Goal: Information Seeking & Learning: Learn about a topic

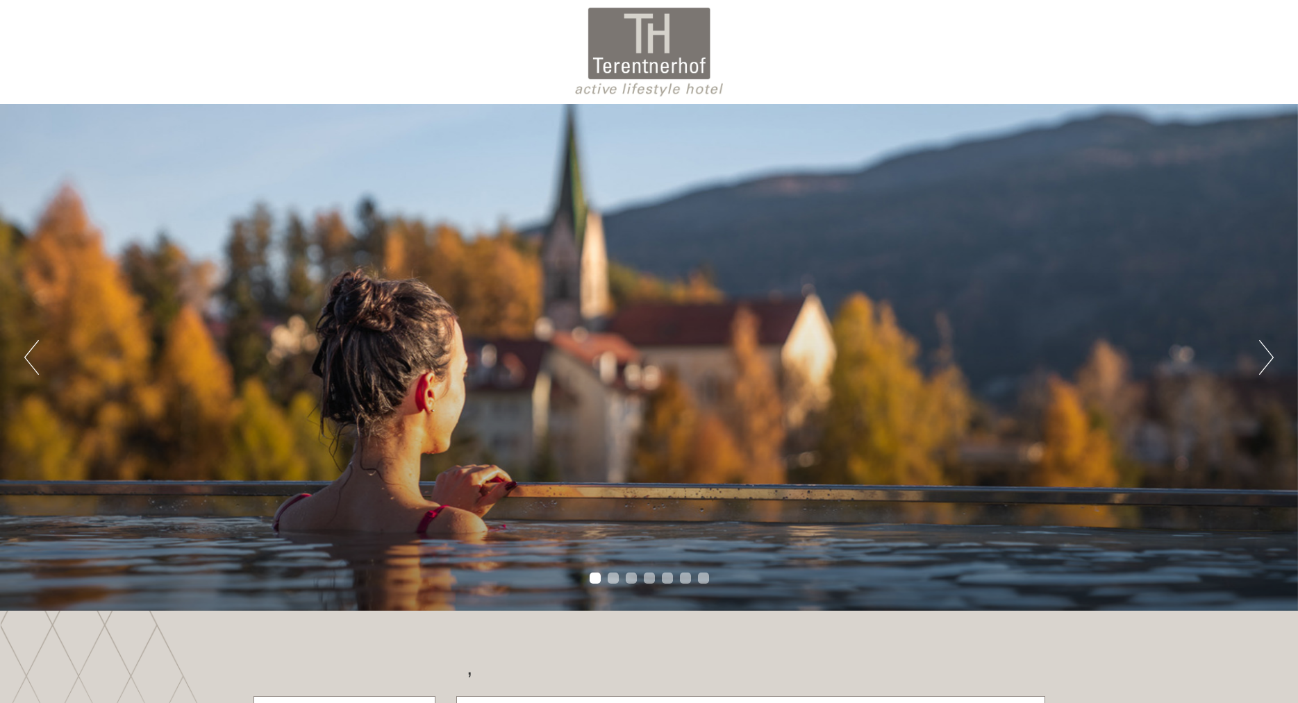
click at [1273, 358] on div "Previous Next 1 2 3 4 5 6 7" at bounding box center [649, 357] width 1298 height 507
click at [1268, 355] on button "Next" at bounding box center [1266, 357] width 15 height 35
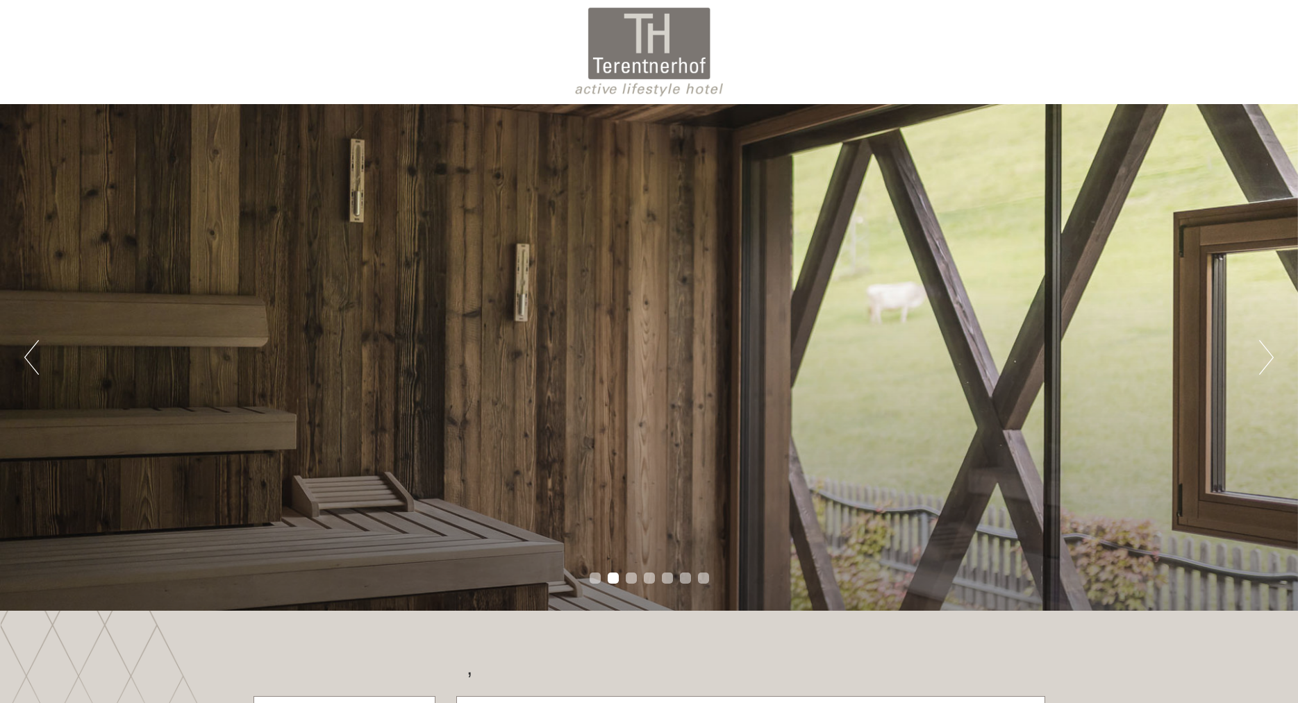
click at [1267, 355] on button "Next" at bounding box center [1266, 357] width 15 height 35
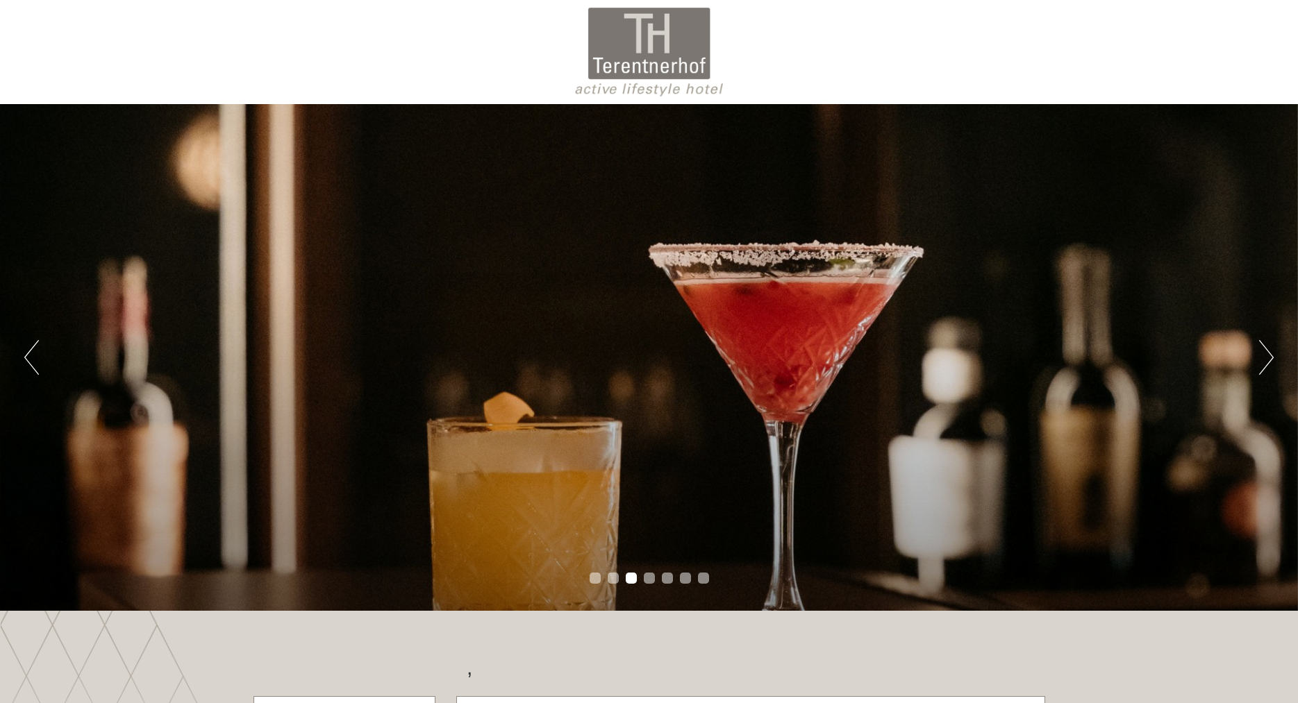
click at [1271, 364] on button "Next" at bounding box center [1266, 357] width 15 height 35
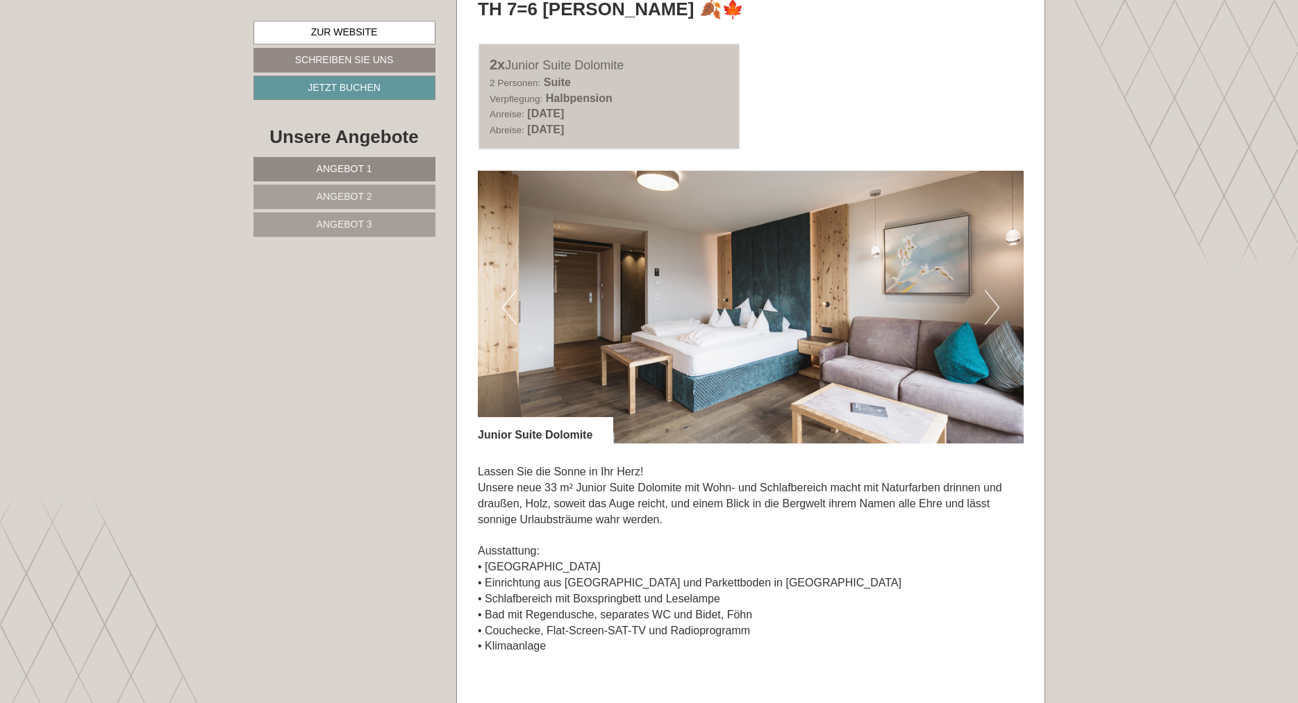
scroll to position [875, 0]
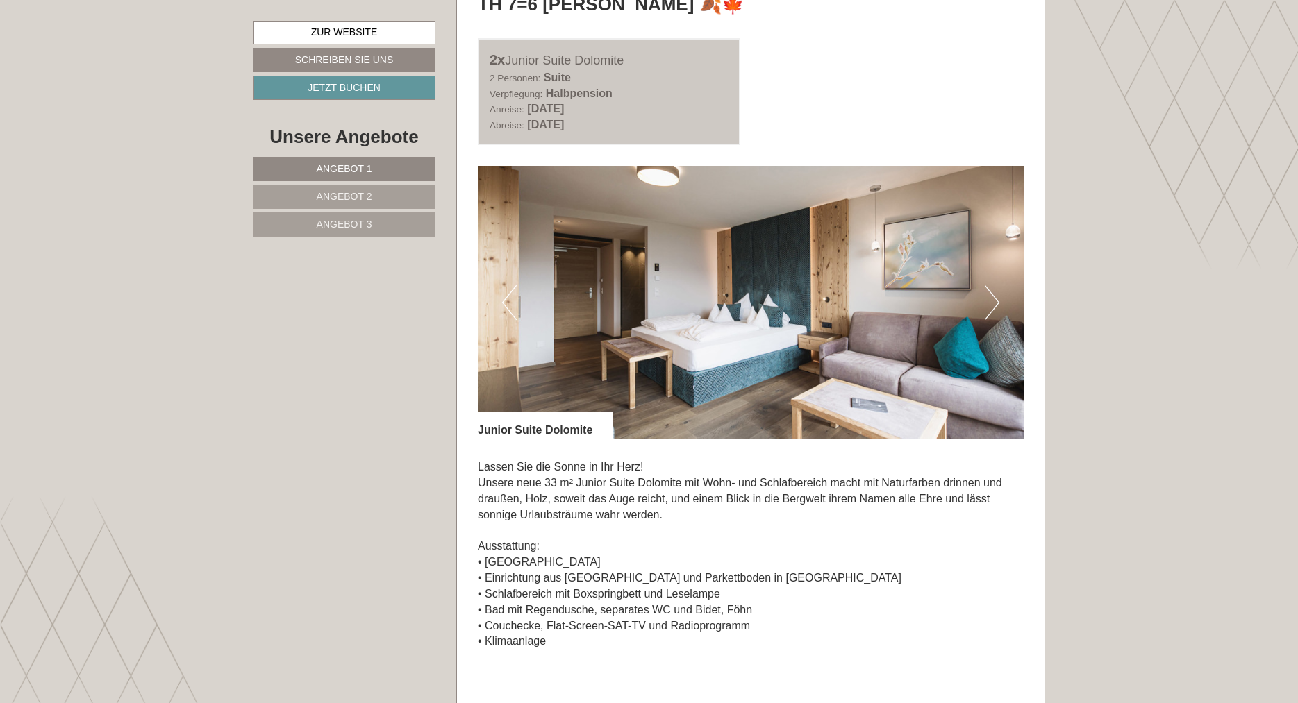
click at [998, 295] on button "Next" at bounding box center [991, 302] width 15 height 35
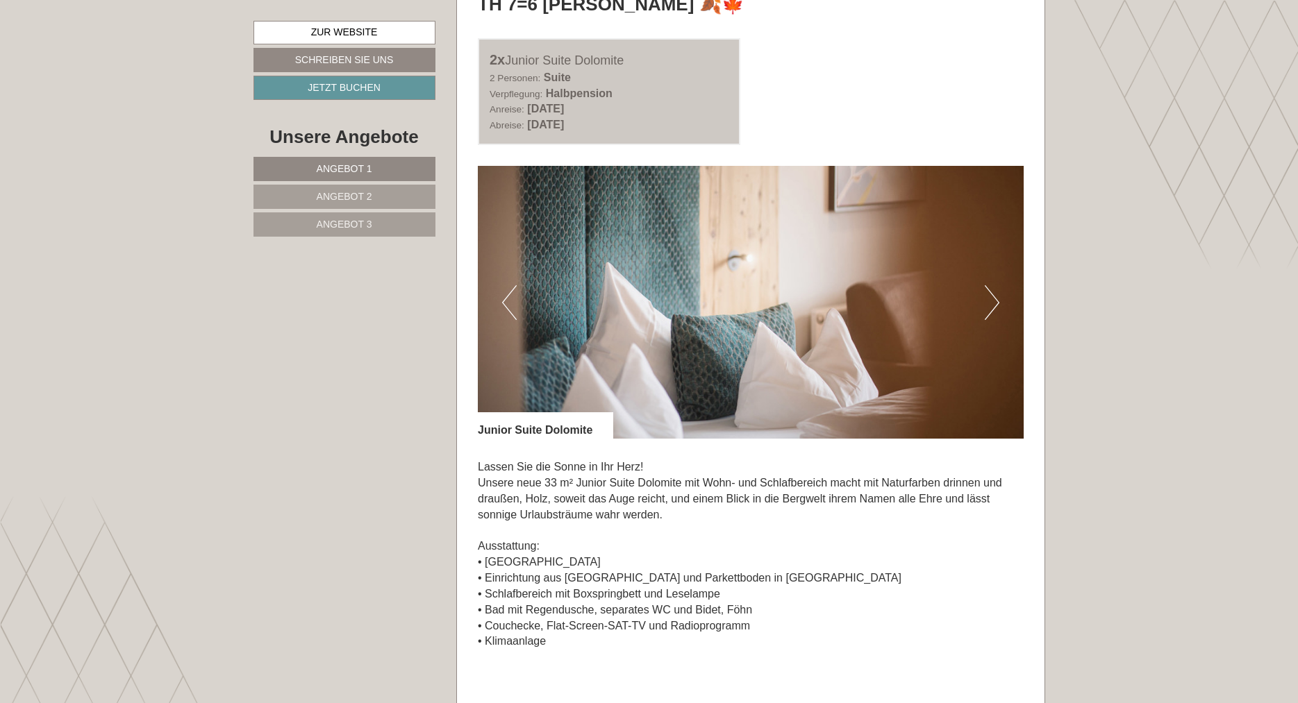
click at [990, 308] on button "Next" at bounding box center [991, 302] width 15 height 35
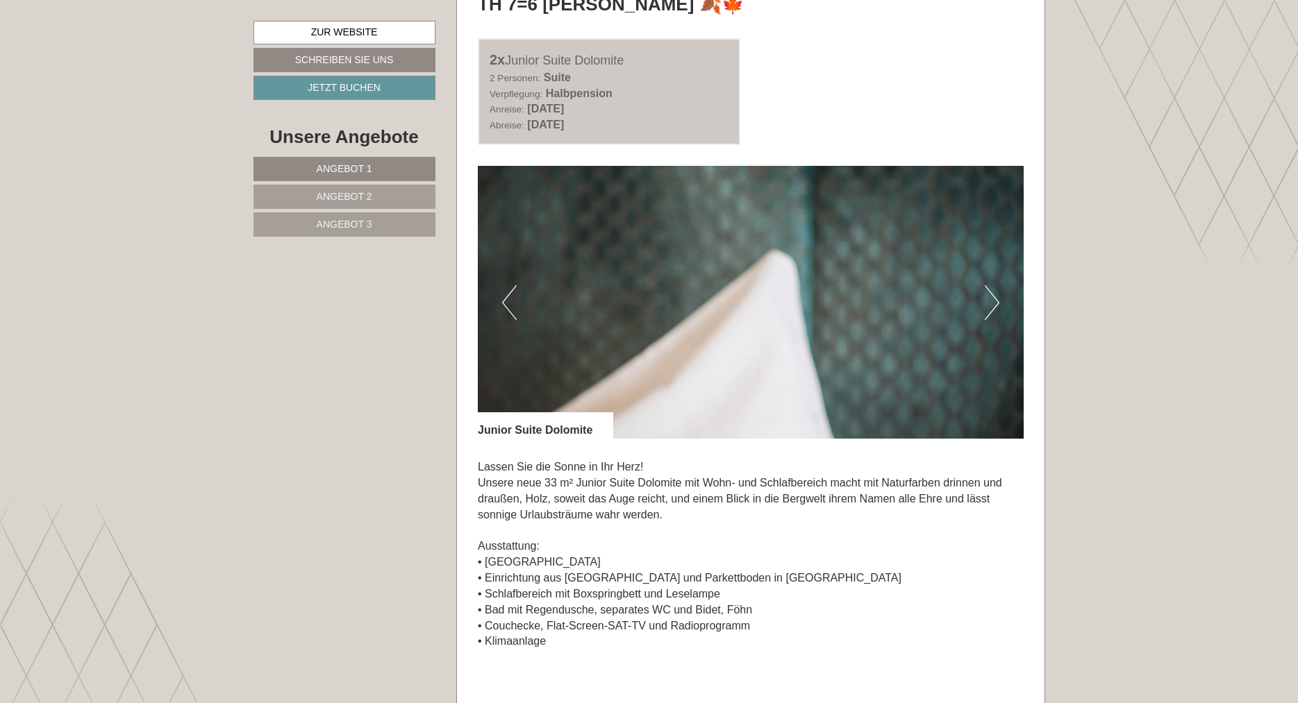
click at [989, 307] on button "Next" at bounding box center [991, 302] width 15 height 35
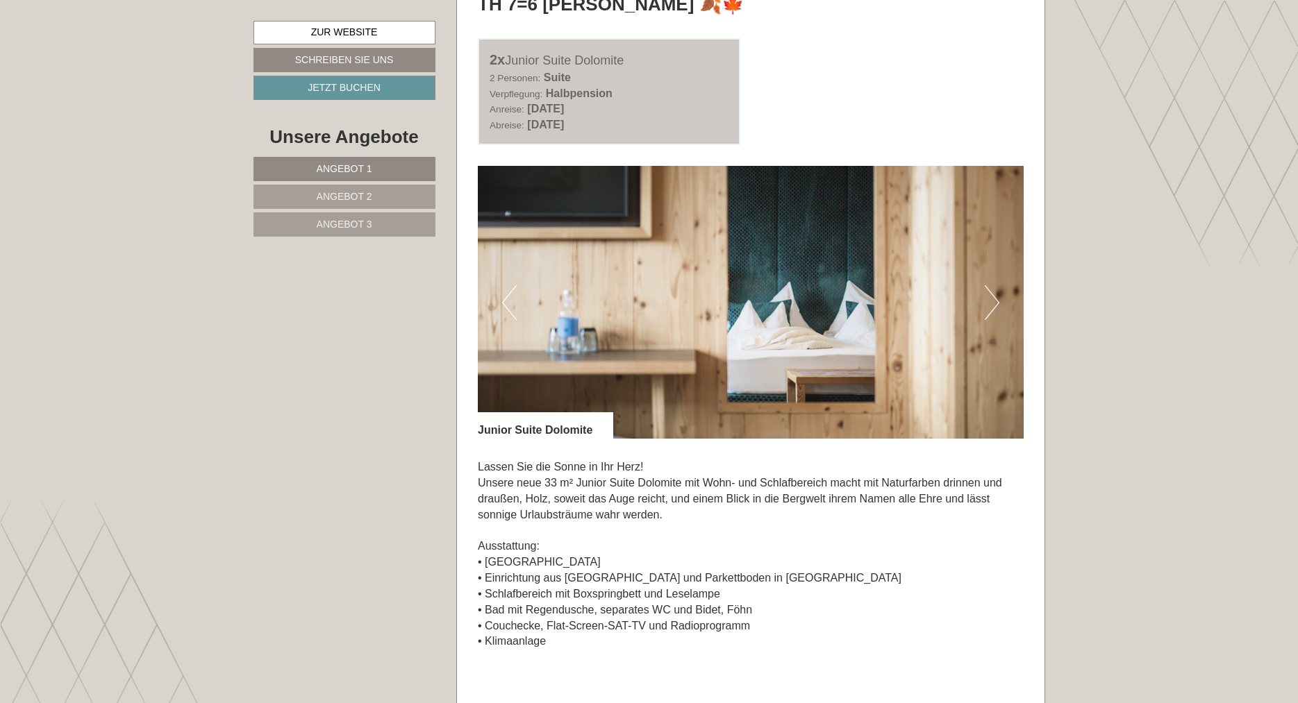
click at [989, 307] on button "Next" at bounding box center [991, 302] width 15 height 35
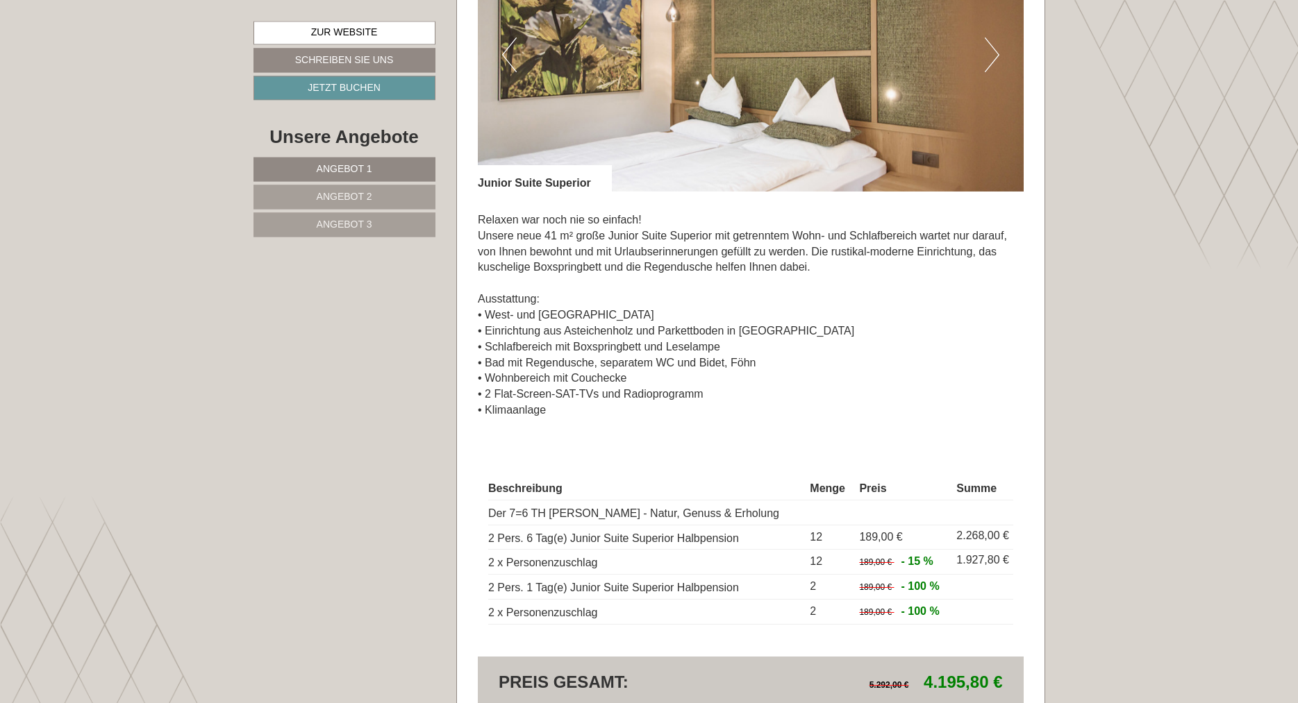
scroll to position [3382, 0]
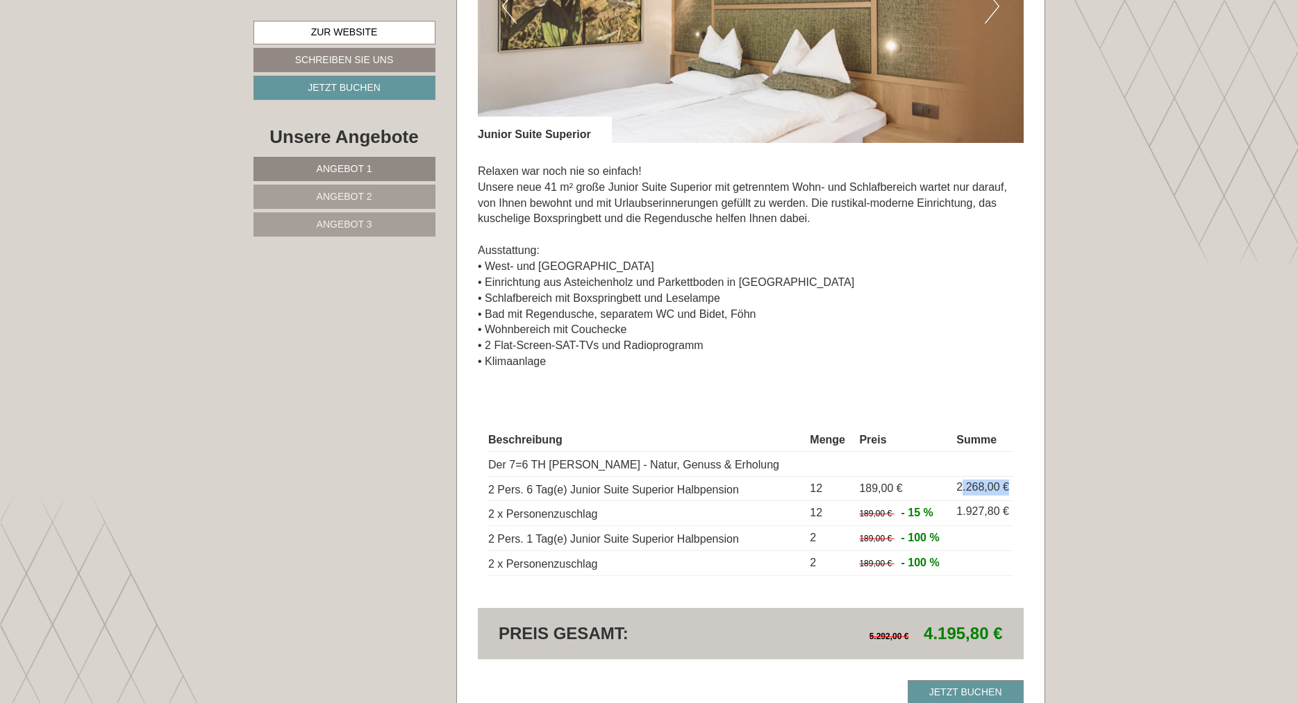
drag, startPoint x: 955, startPoint y: 483, endPoint x: 1022, endPoint y: 479, distance: 67.5
click at [1022, 479] on div "Beschreibung Menge Preis Summe Der 7=6 TH [PERSON_NAME] - Natur, Genuss & Erhol…" at bounding box center [751, 503] width 546 height 210
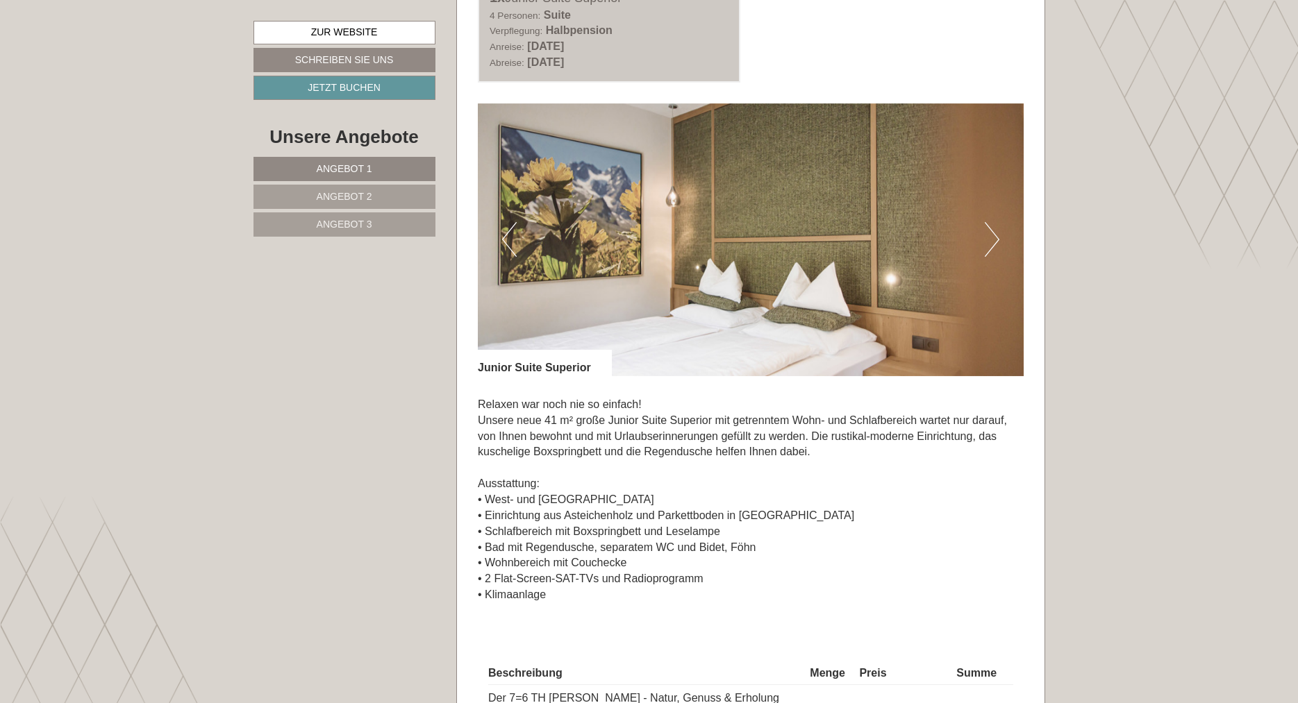
click at [991, 235] on button "Next" at bounding box center [991, 239] width 15 height 35
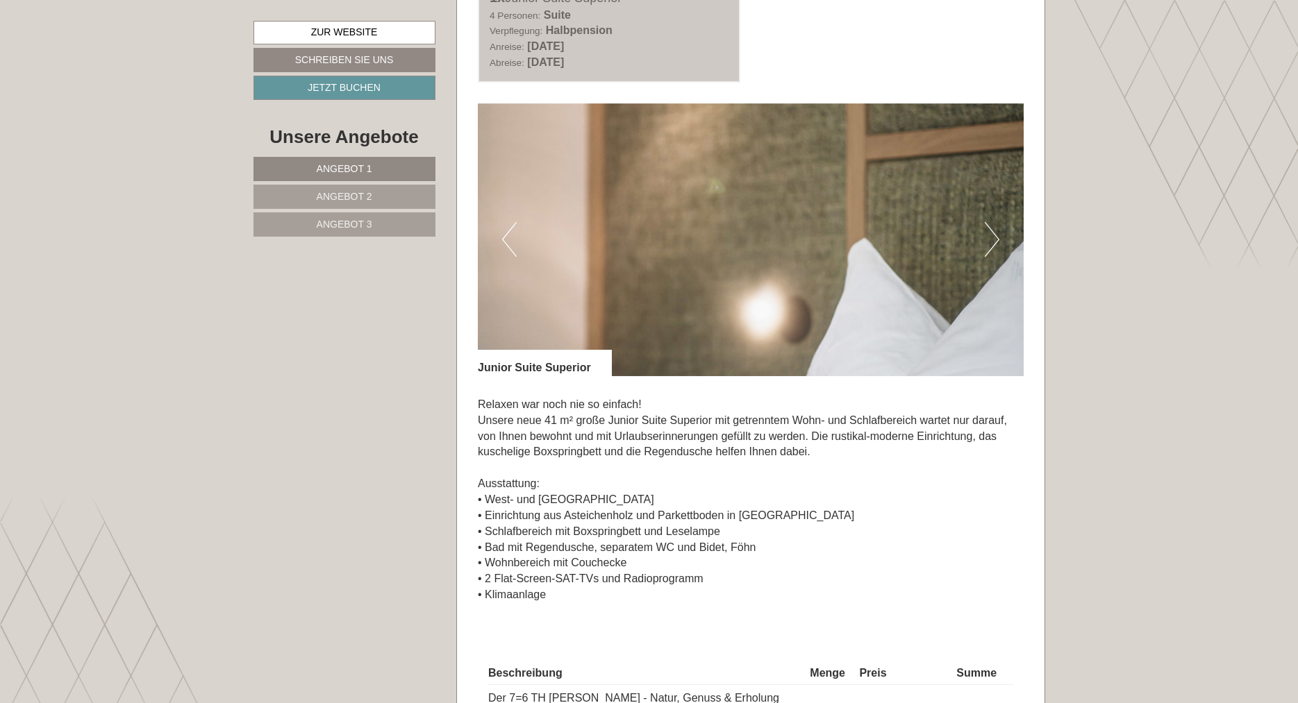
click at [991, 235] on button "Next" at bounding box center [991, 239] width 15 height 35
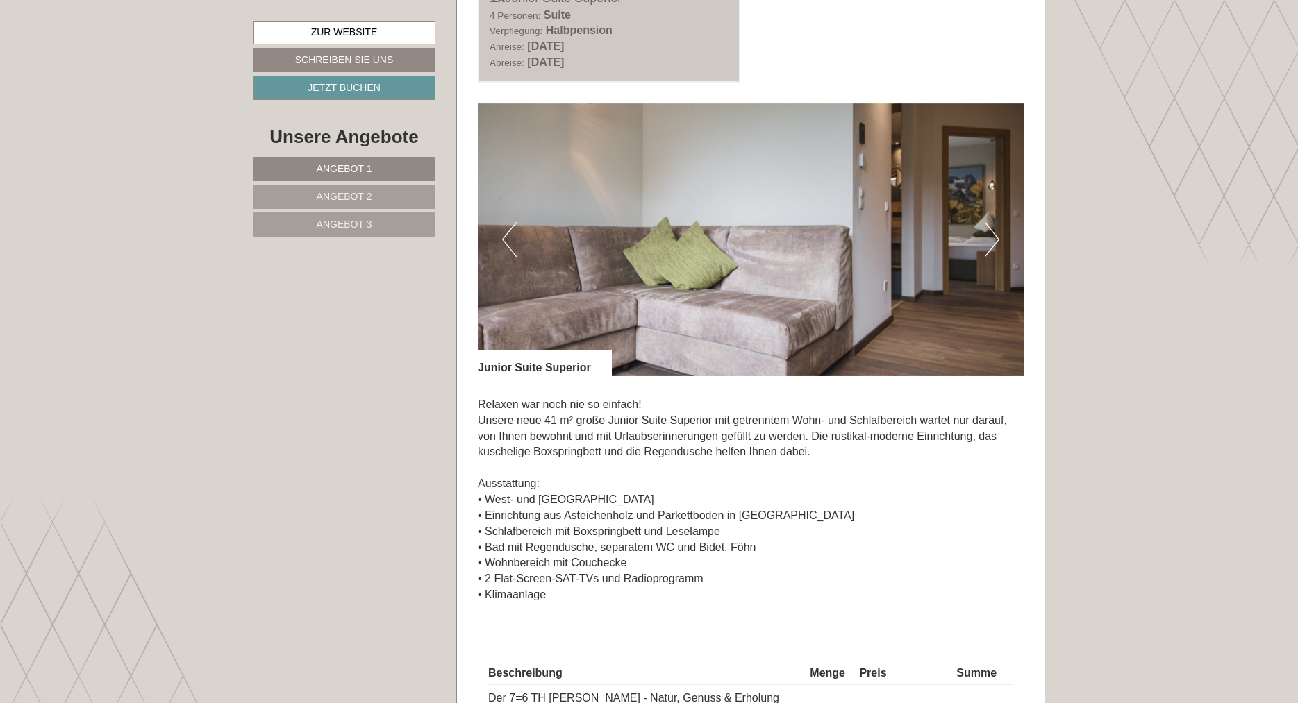
click at [991, 235] on button "Next" at bounding box center [991, 239] width 15 height 35
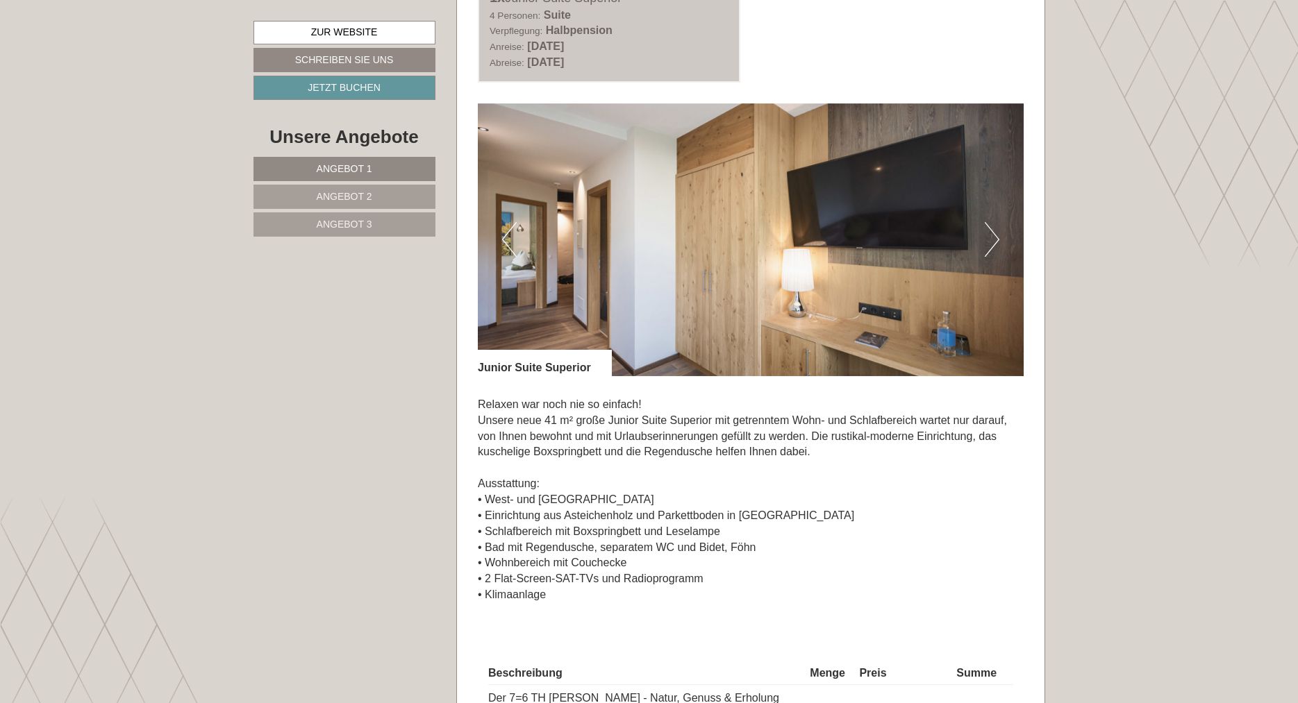
click at [991, 235] on button "Next" at bounding box center [991, 239] width 15 height 35
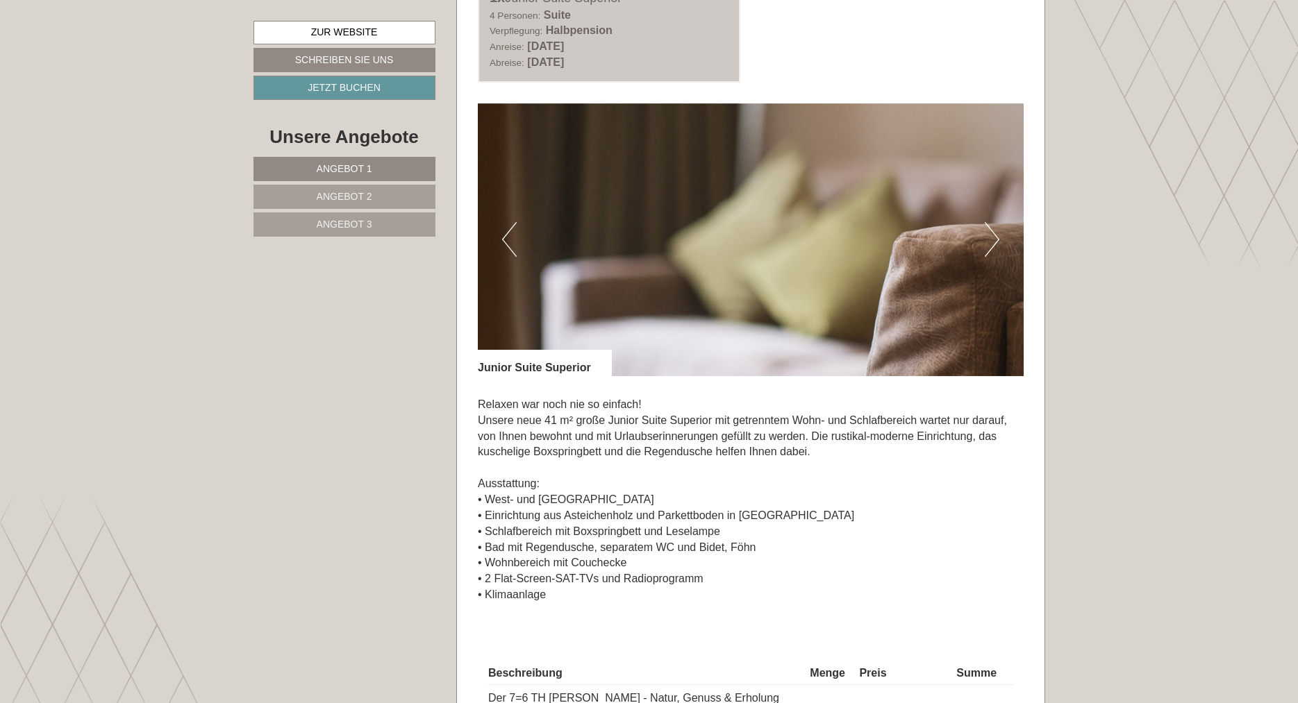
click at [991, 235] on button "Next" at bounding box center [991, 239] width 15 height 35
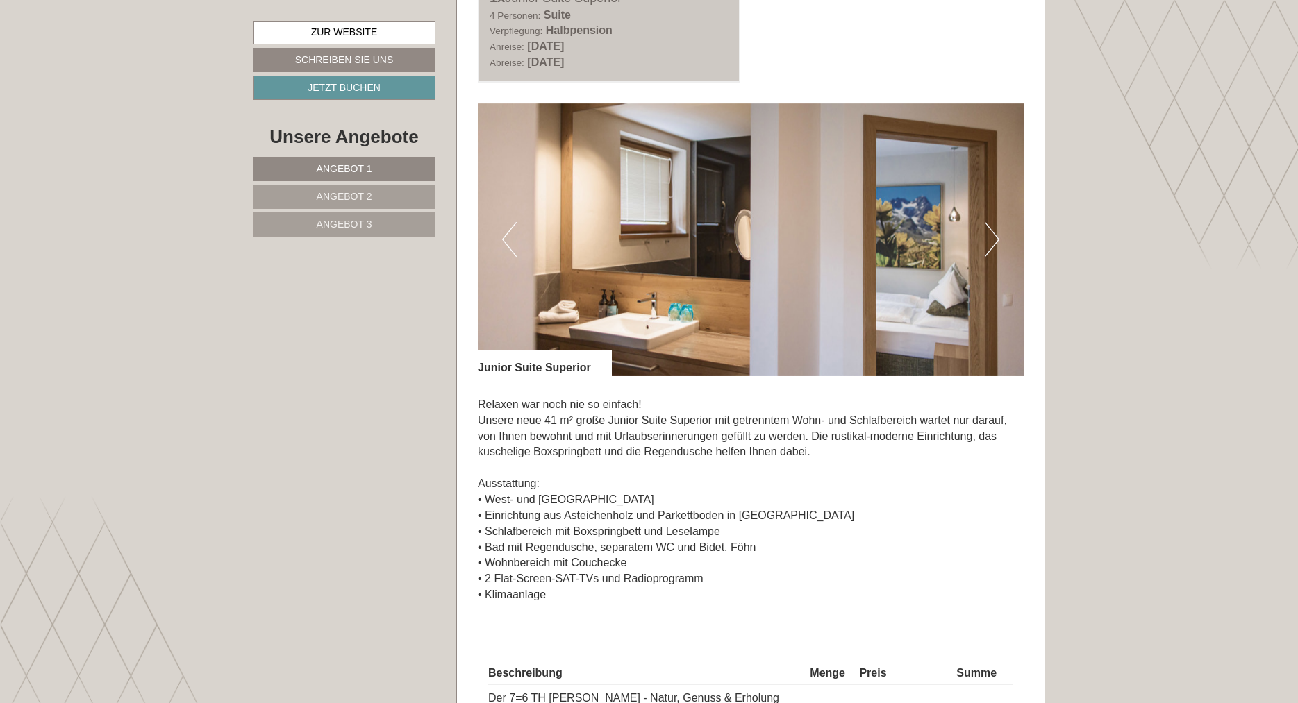
click at [526, 240] on img at bounding box center [751, 239] width 546 height 273
click at [495, 240] on img at bounding box center [751, 239] width 546 height 273
drag, startPoint x: 1059, startPoint y: 374, endPoint x: 1134, endPoint y: 356, distance: 77.0
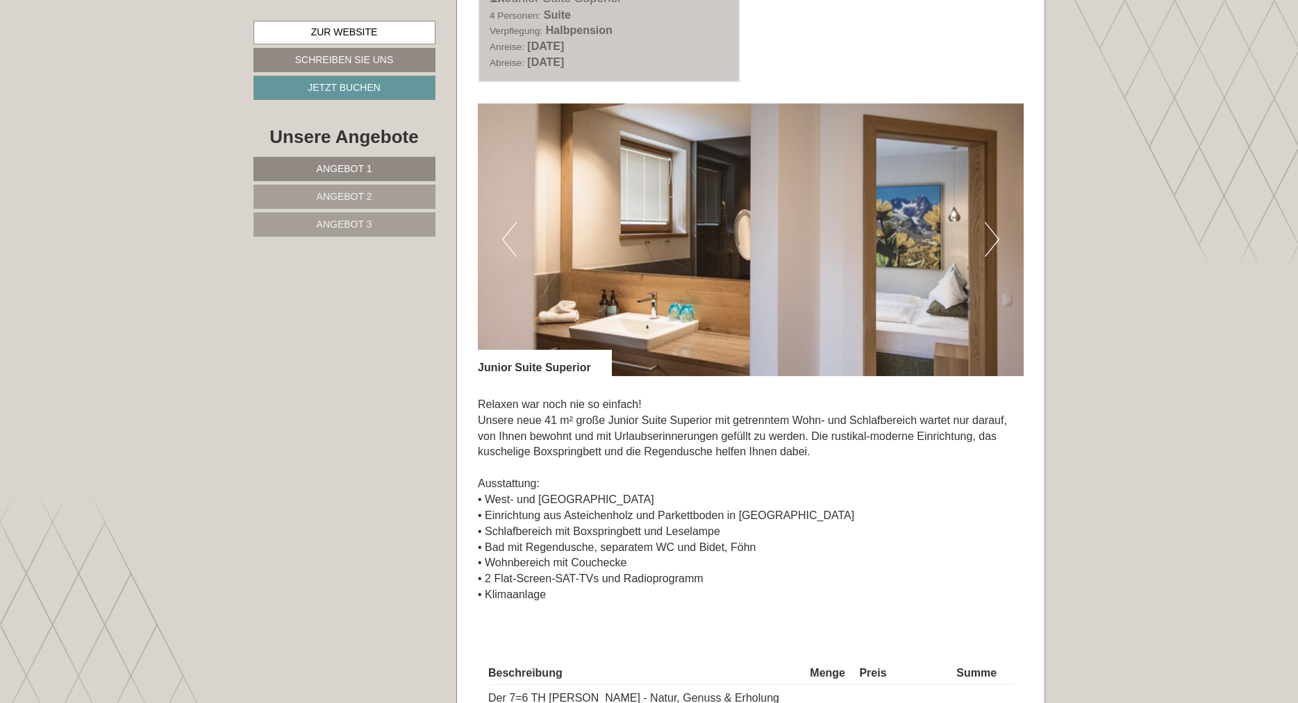
click at [990, 237] on button "Next" at bounding box center [991, 239] width 15 height 35
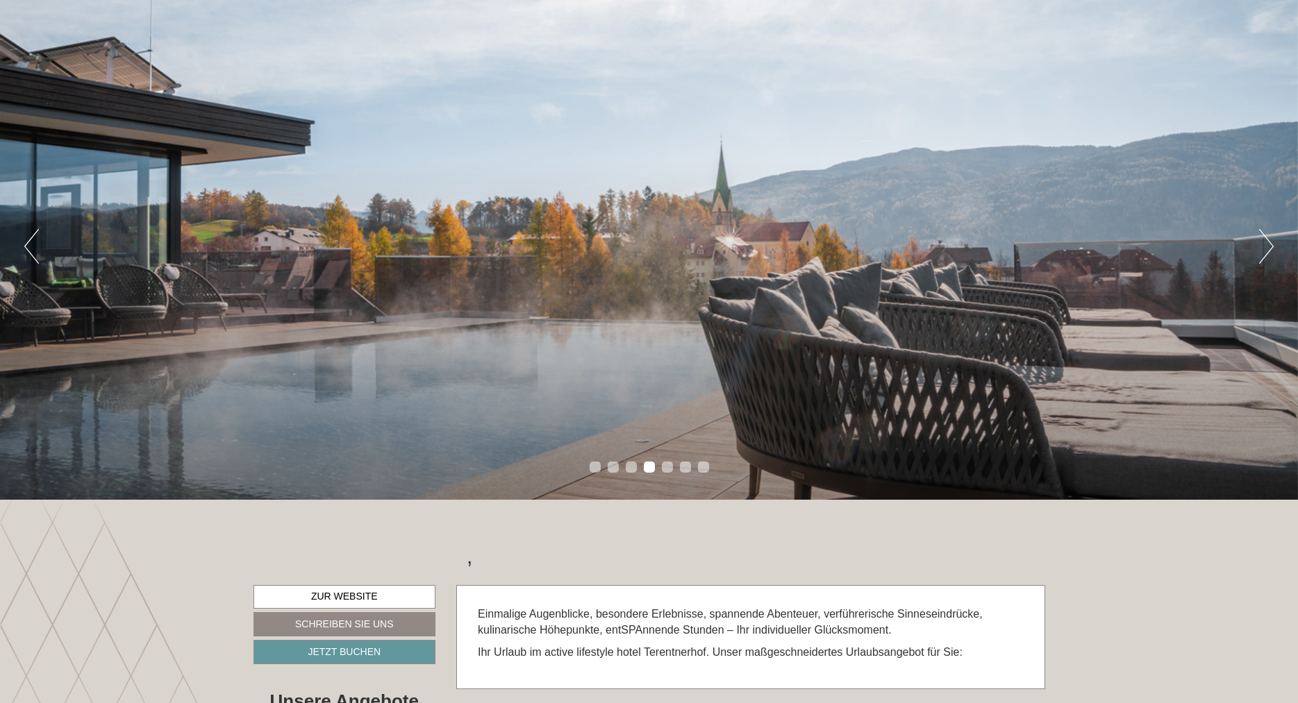
scroll to position [117, 0]
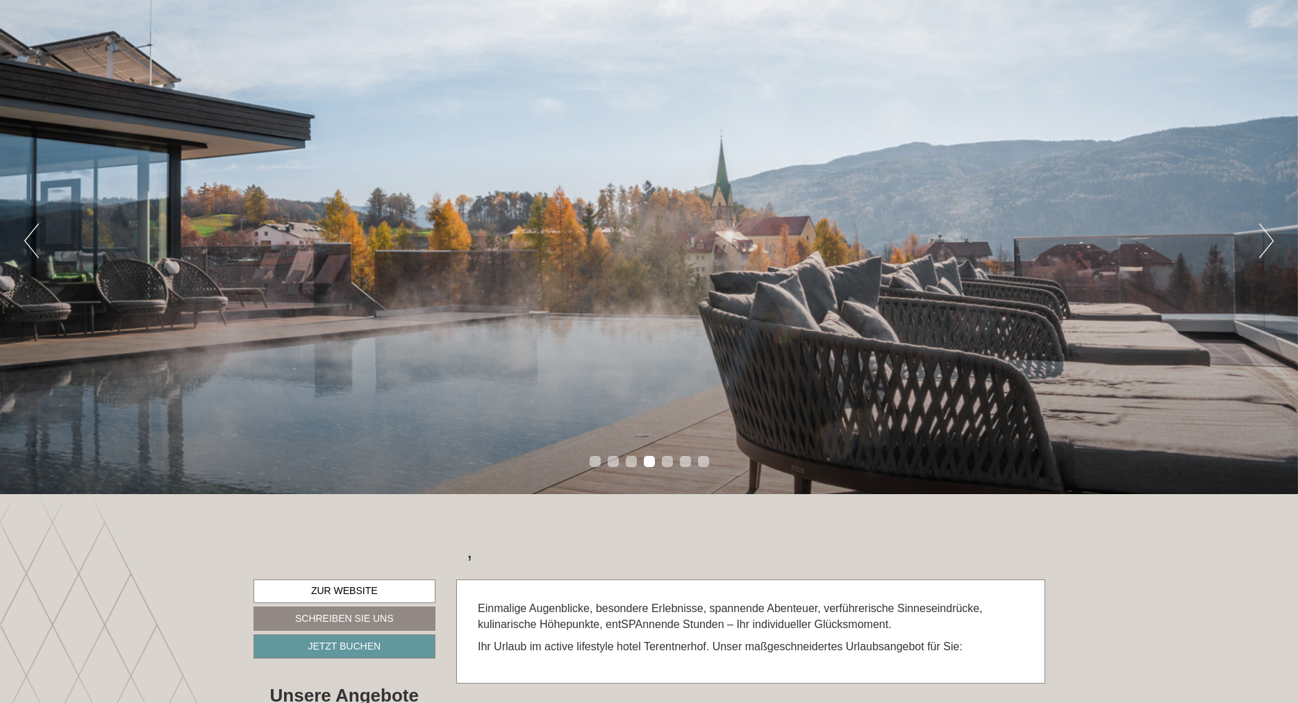
click at [1268, 237] on button "Next" at bounding box center [1266, 241] width 15 height 35
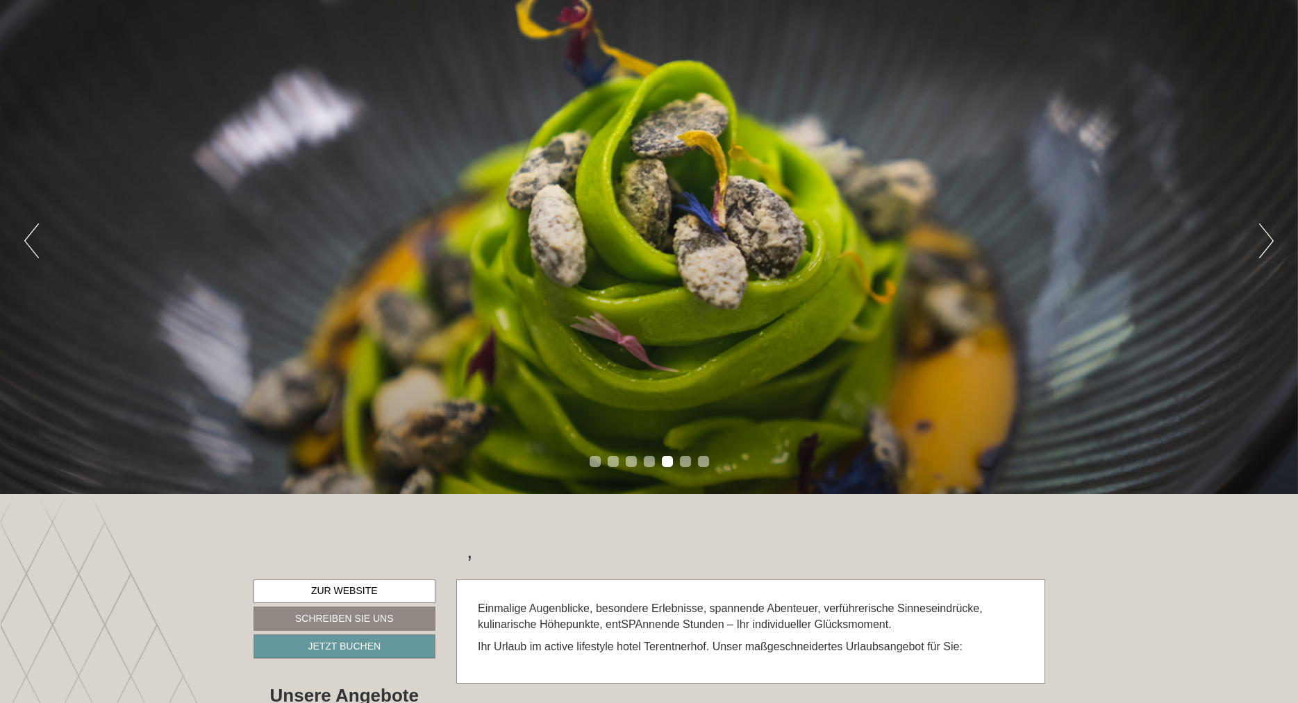
click at [1268, 237] on button "Next" at bounding box center [1266, 241] width 15 height 35
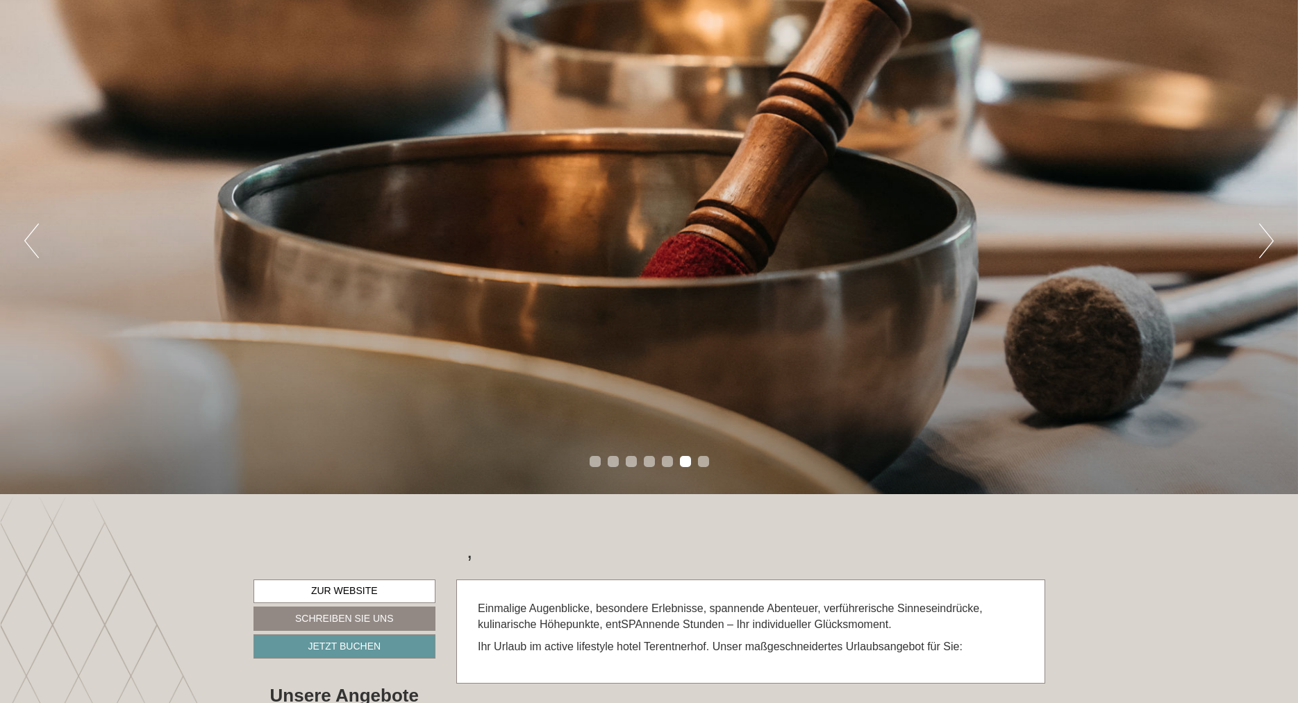
click at [31, 237] on button "Previous" at bounding box center [31, 241] width 15 height 35
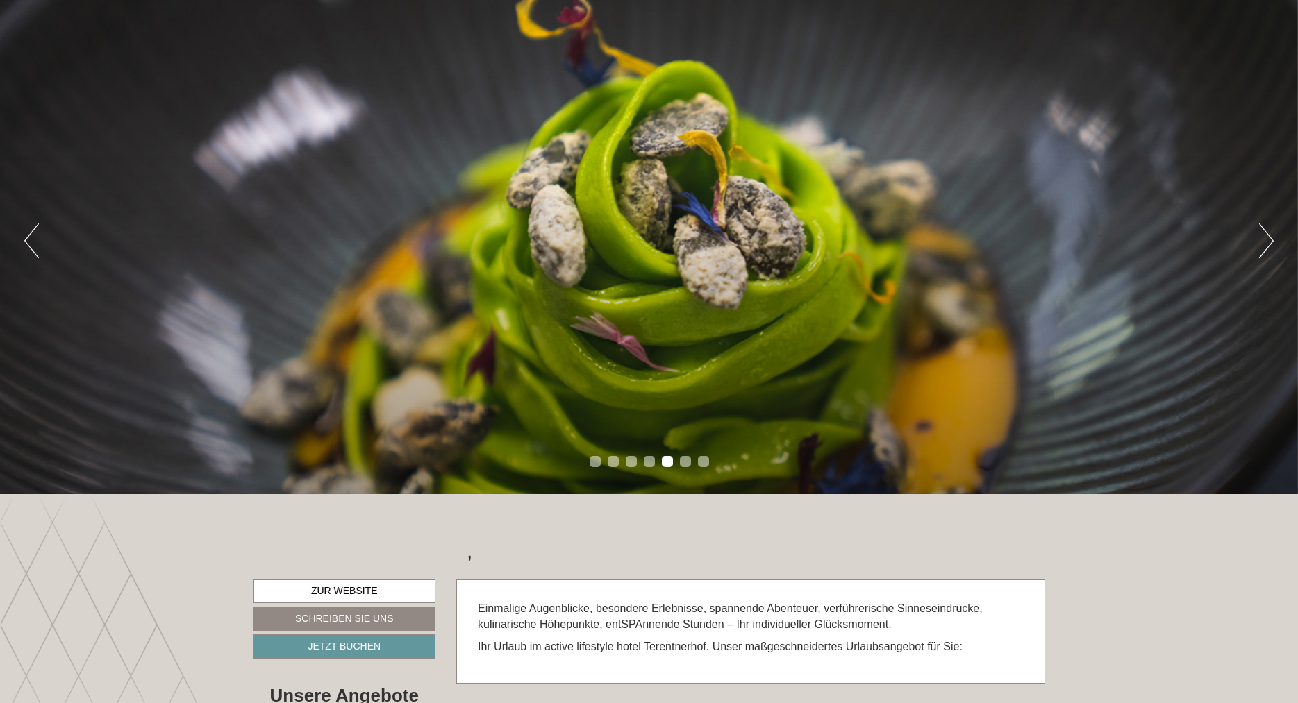
click at [1257, 250] on div "Previous Next 1 2 3 4 5 6 7" at bounding box center [649, 241] width 1298 height 507
click at [1263, 236] on button "Next" at bounding box center [1266, 241] width 15 height 35
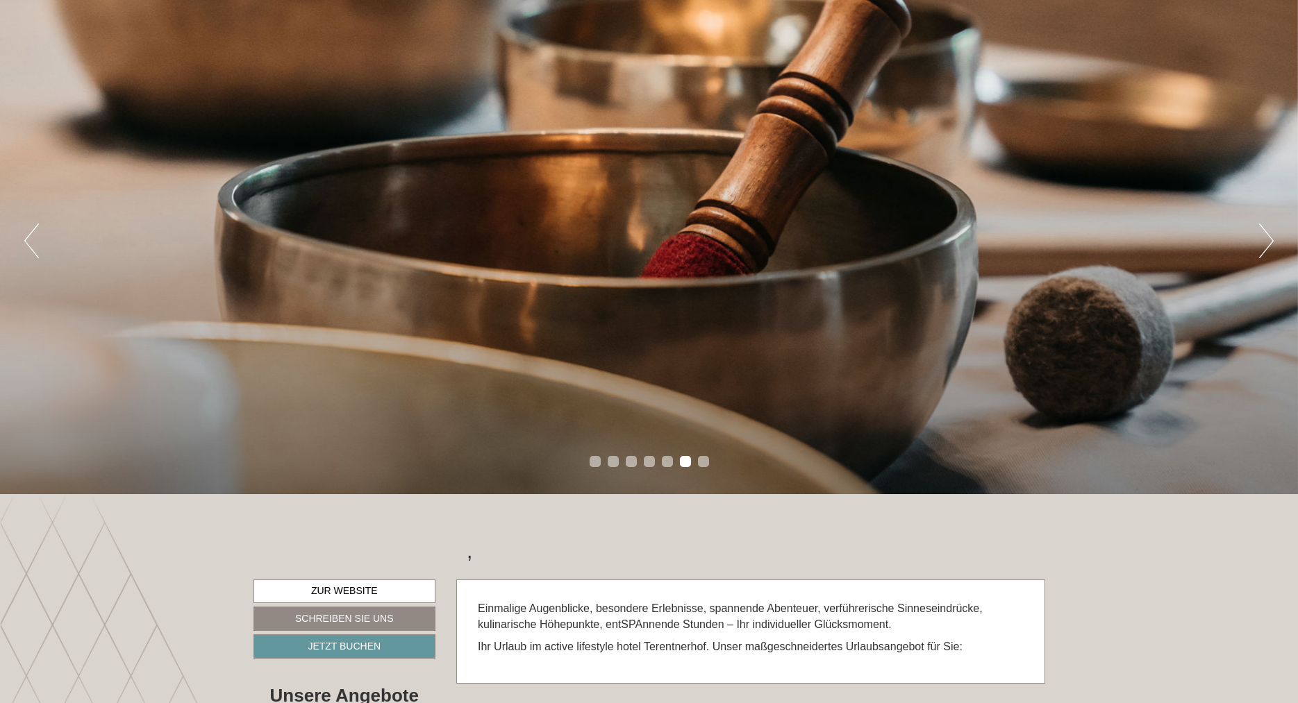
click at [1263, 236] on button "Next" at bounding box center [1266, 241] width 15 height 35
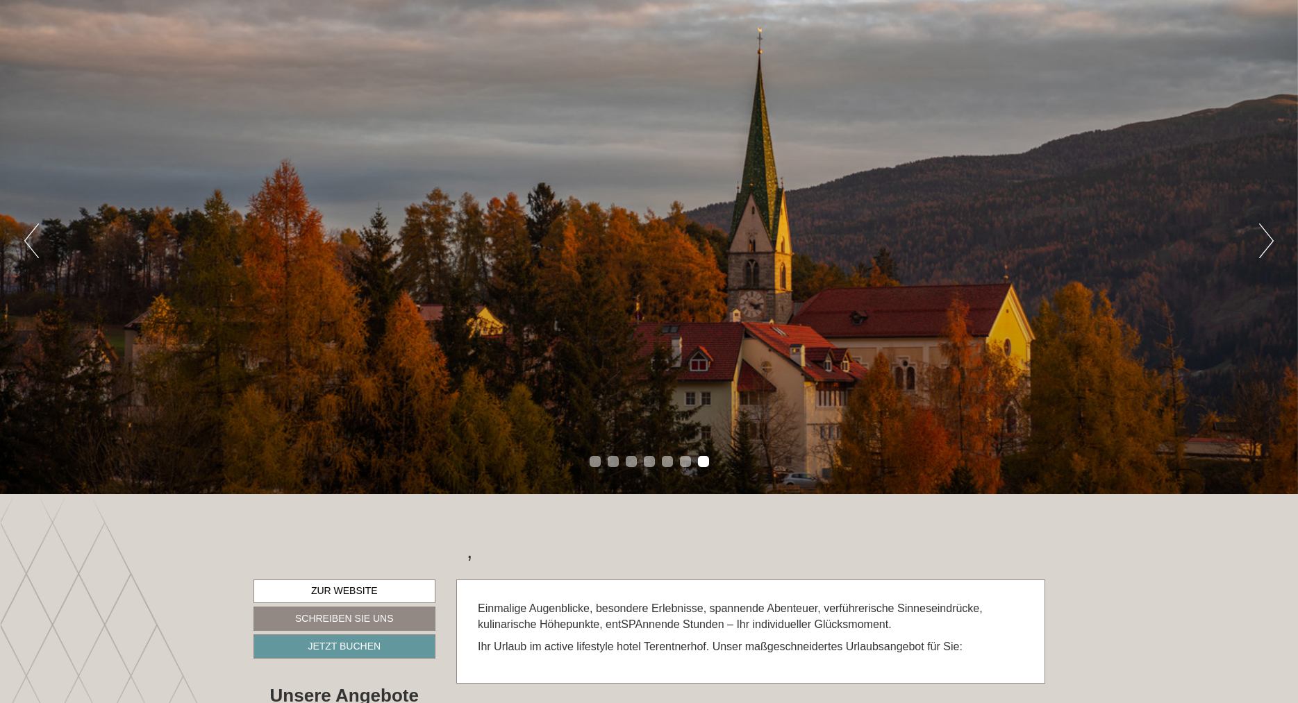
click at [1263, 236] on button "Next" at bounding box center [1266, 241] width 15 height 35
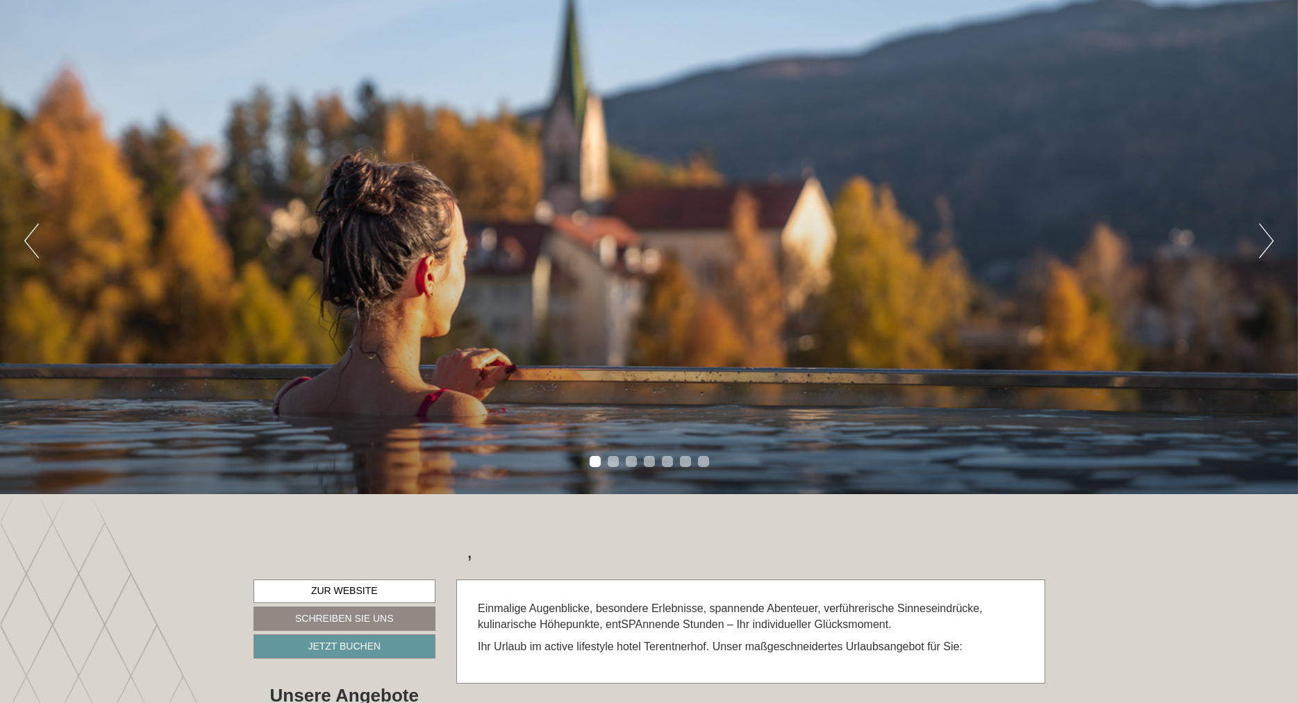
click at [1261, 235] on button "Next" at bounding box center [1266, 241] width 15 height 35
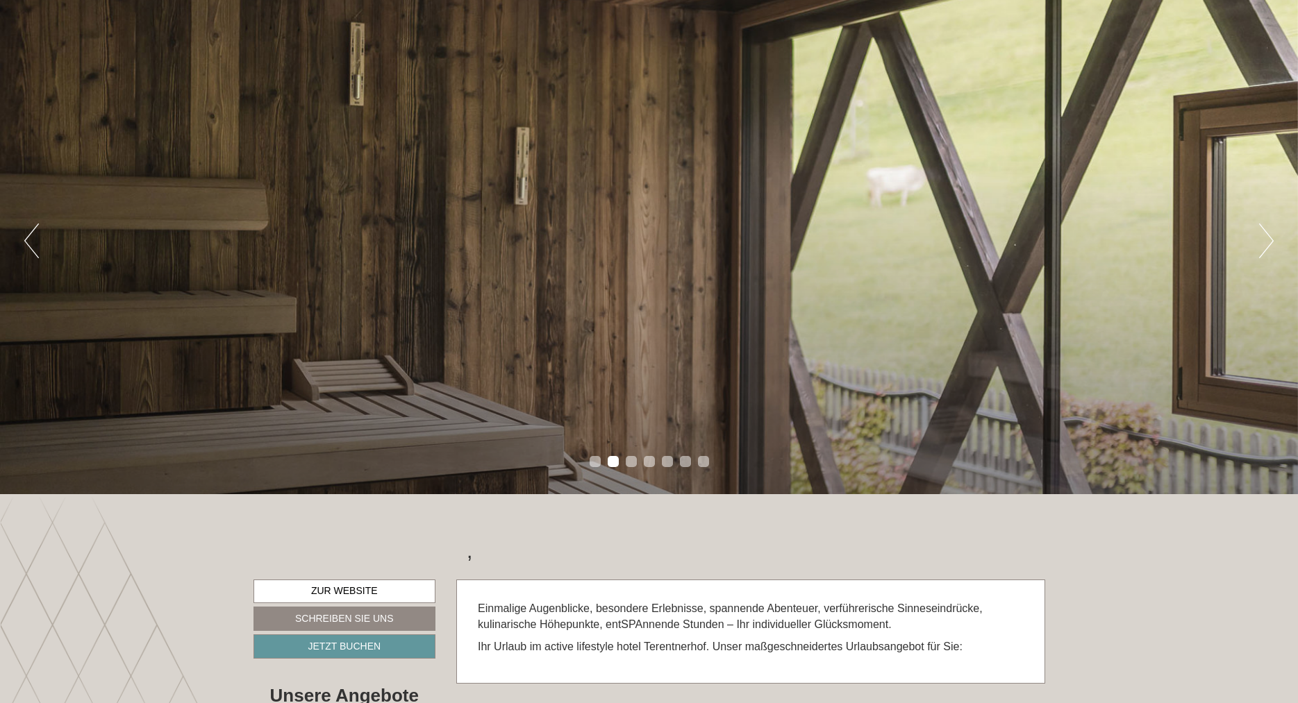
click at [1259, 232] on button "Next" at bounding box center [1266, 241] width 15 height 35
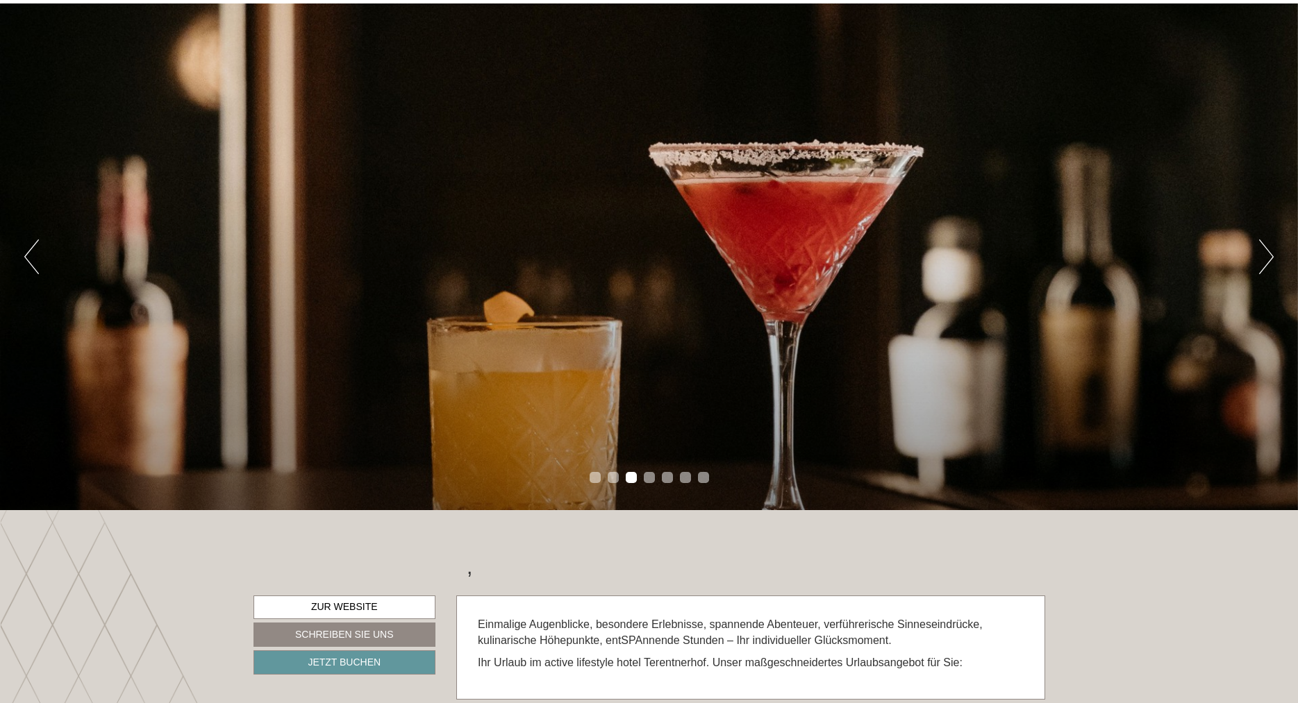
scroll to position [0, 0]
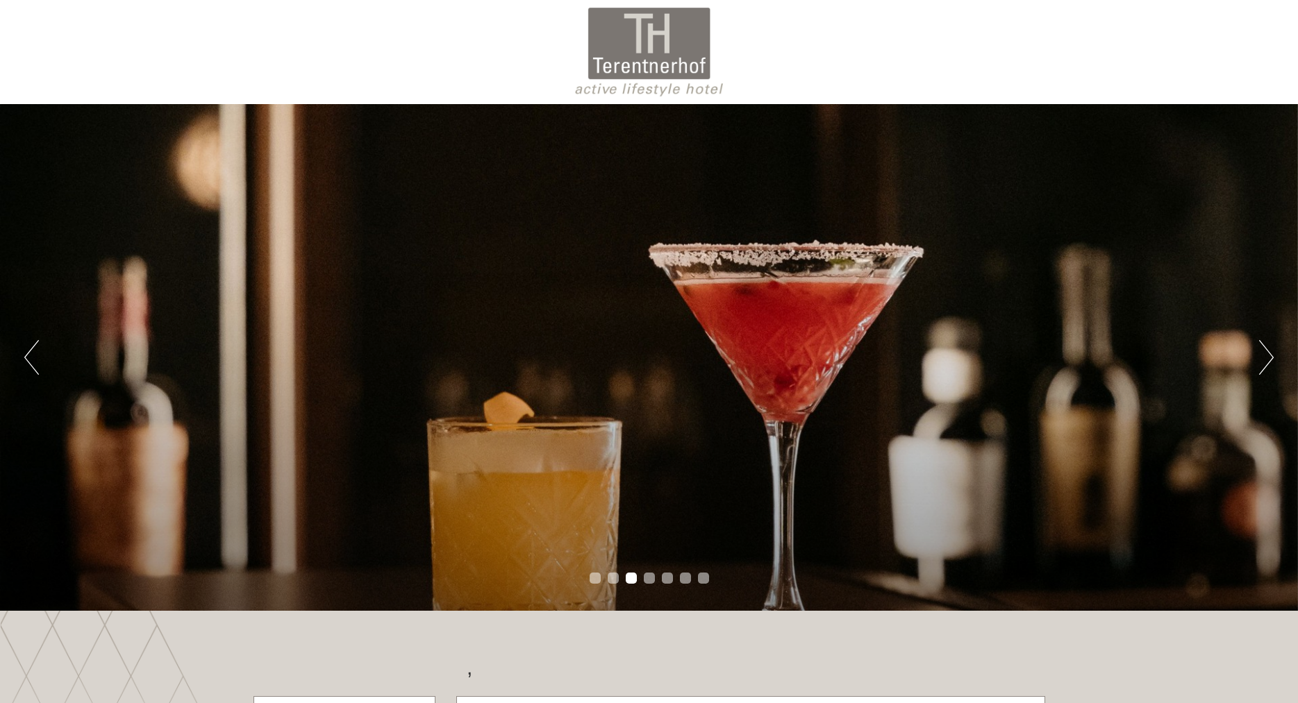
click at [657, 59] on div at bounding box center [649, 52] width 778 height 90
click at [720, 56] on div at bounding box center [649, 52] width 778 height 90
